Goal: Go to known website: Access a specific website the user already knows

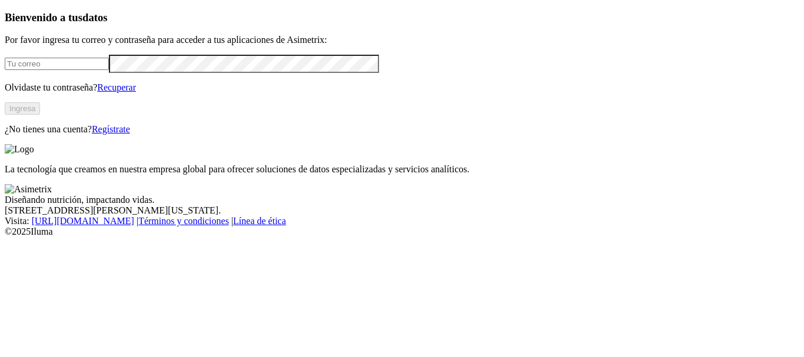
type input "[PERSON_NAME][EMAIL_ADDRESS][PERSON_NAME][DOMAIN_NAME]"
click at [268, 135] on div "Bienvenido a tus datos Por favor ingresa tu correo y contraseña para acceder a …" at bounding box center [402, 73] width 794 height 124
click at [40, 115] on button "Ingresa" at bounding box center [22, 108] width 35 height 12
